Goal: Information Seeking & Learning: Learn about a topic

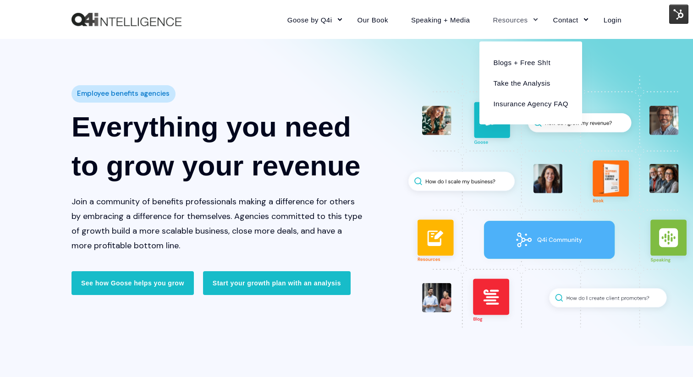
click at [508, 21] on link "Resources" at bounding box center [511, 20] width 60 height 40
click at [514, 62] on link "Blogs + Free Sh!t" at bounding box center [530, 62] width 88 height 21
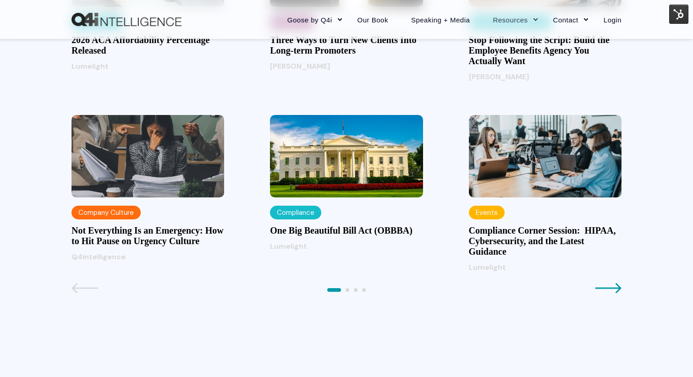
scroll to position [971, 0]
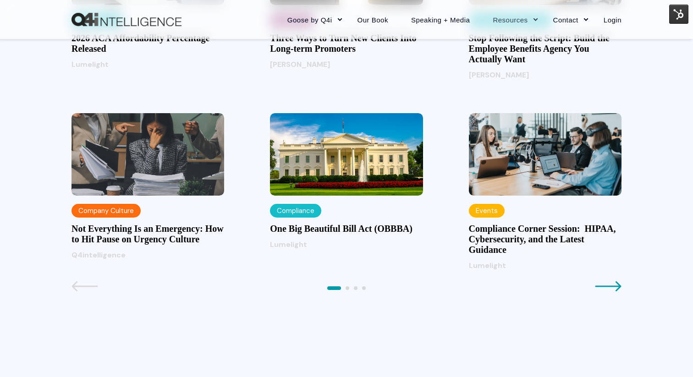
click at [346, 234] on h3 "One Big Beautiful Bill Act (OBBBA)" at bounding box center [346, 229] width 153 height 11
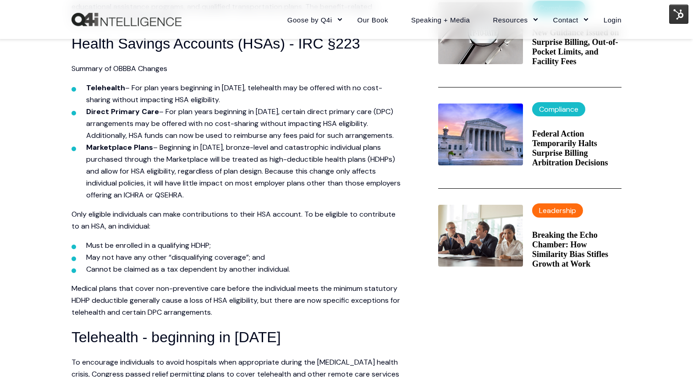
scroll to position [354, 0]
